Goal: Navigation & Orientation: Find specific page/section

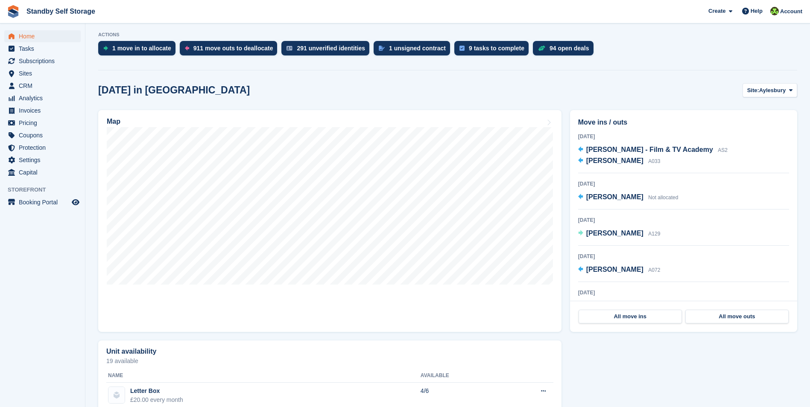
scroll to position [171, 0]
click at [20, 61] on span "Subscriptions" at bounding box center [44, 61] width 51 height 12
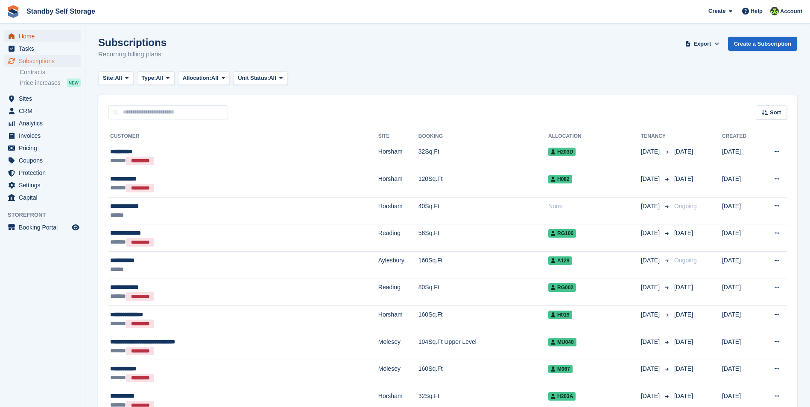
click at [54, 32] on span "Home" at bounding box center [44, 36] width 51 height 12
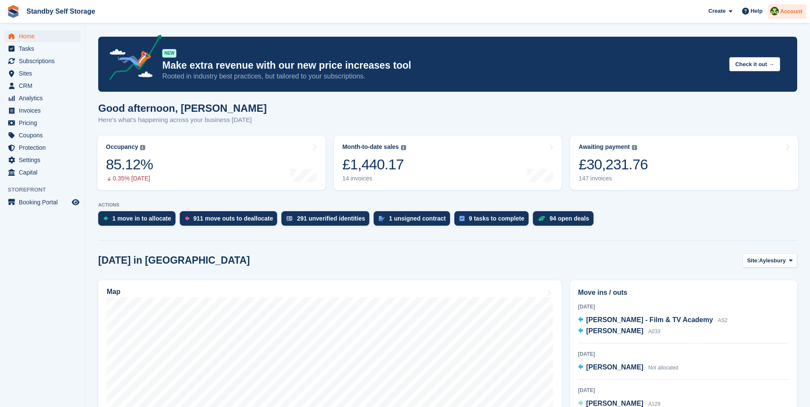
click at [783, 14] on span "Account" at bounding box center [791, 11] width 22 height 9
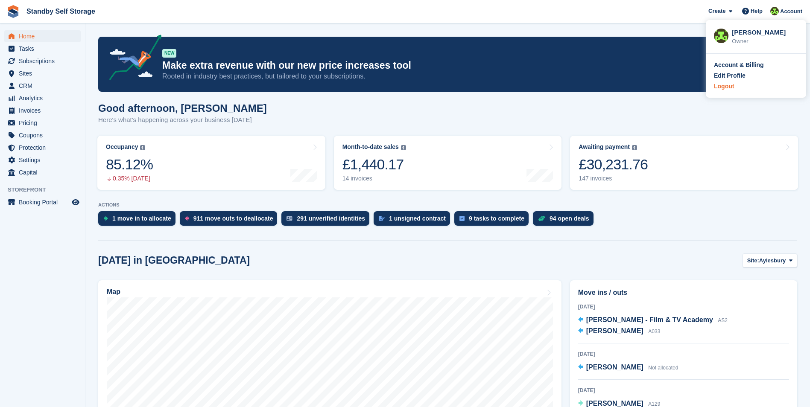
click at [727, 89] on div "Logout" at bounding box center [724, 86] width 20 height 9
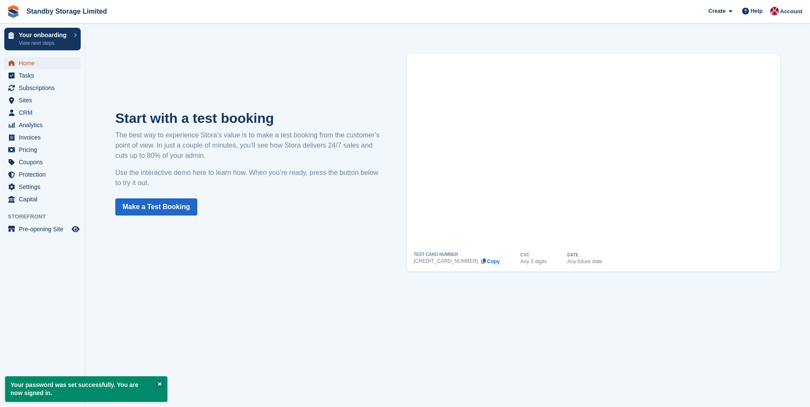
click at [33, 64] on span "Home" at bounding box center [44, 63] width 51 height 12
